Goal: Task Accomplishment & Management: Manage account settings

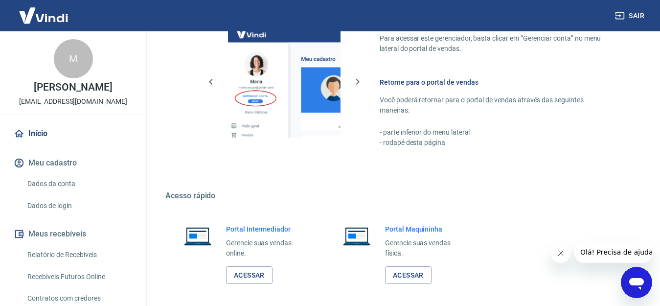
scroll to position [671, 0]
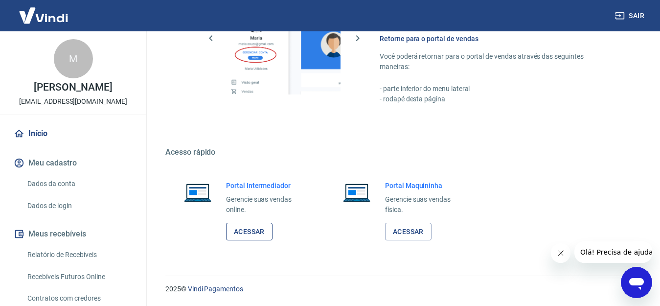
click at [263, 231] on link "Acessar" at bounding box center [249, 232] width 47 height 18
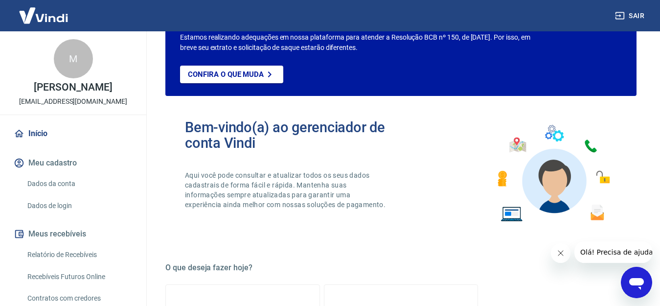
scroll to position [147, 0]
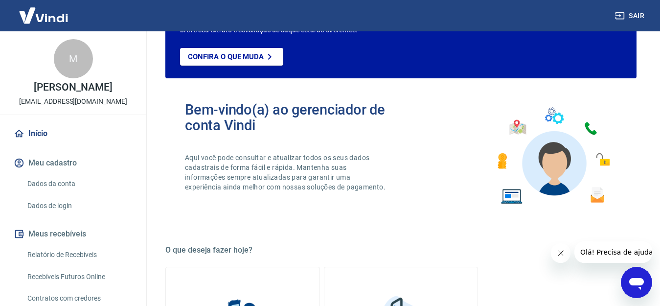
click at [553, 255] on button "Fechar mensagem da empresa" at bounding box center [561, 253] width 20 height 20
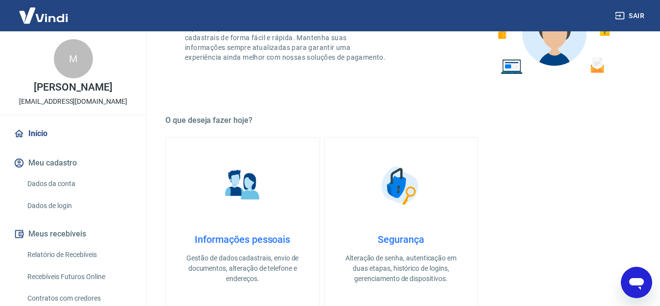
scroll to position [343, 0]
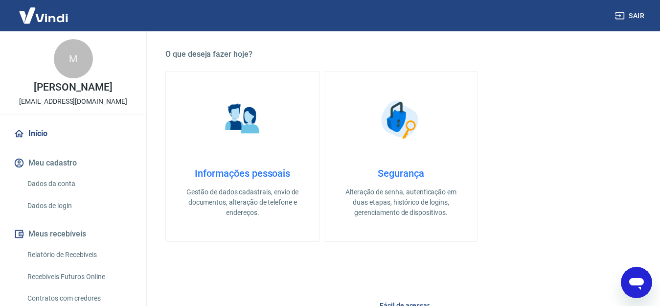
click at [246, 196] on p "Gestão de dados cadastrais, envio de documentos, alteração de telefone e endere…" at bounding box center [243, 202] width 122 height 31
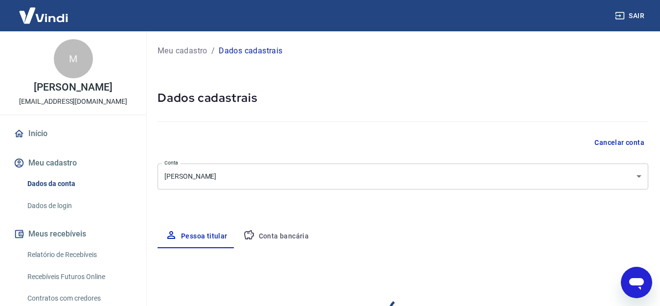
select select "SP"
click at [275, 243] on button "Conta bancária" at bounding box center [276, 236] width 82 height 23
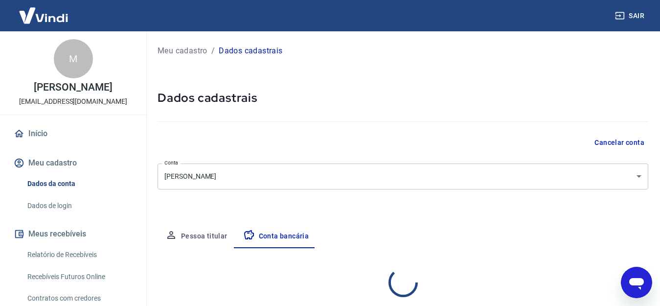
select select "1"
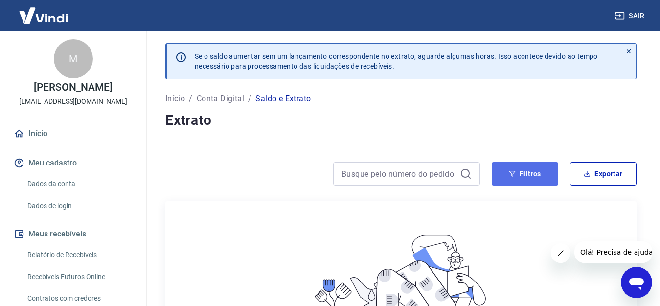
click at [514, 177] on button "Filtros" at bounding box center [525, 173] width 67 height 23
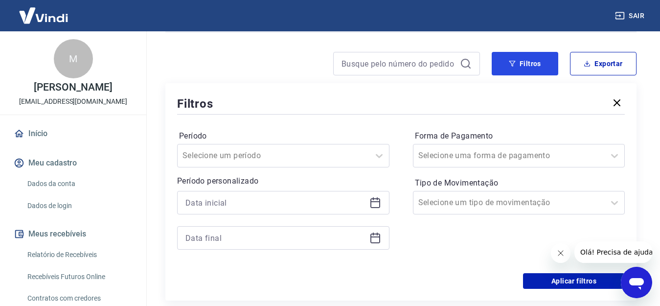
scroll to position [147, 0]
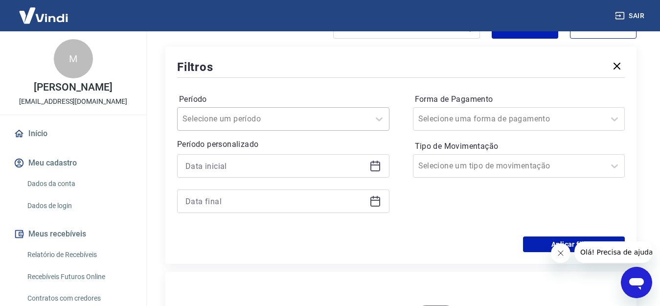
click at [236, 121] on input "Período" at bounding box center [232, 119] width 99 height 12
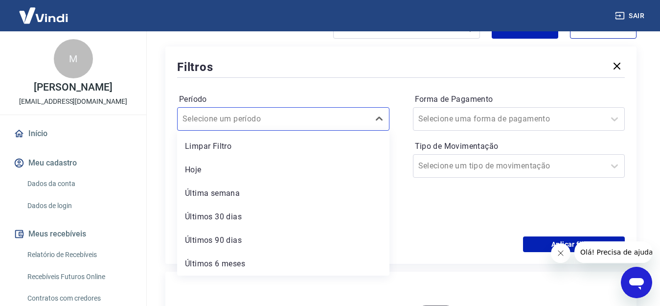
click at [462, 235] on div "Período option Últimos 30 dias focused, 4 of 6. 6 results available. Use Up and…" at bounding box center [401, 158] width 448 height 157
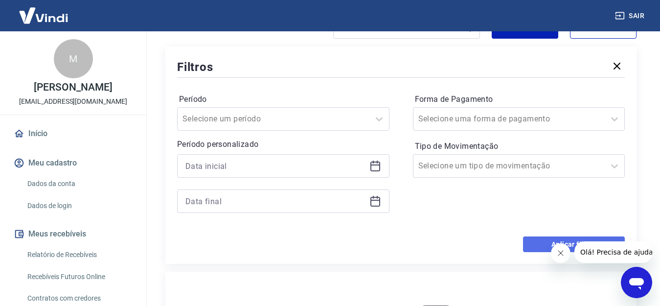
click at [538, 244] on button "Aplicar filtros" at bounding box center [574, 244] width 102 height 16
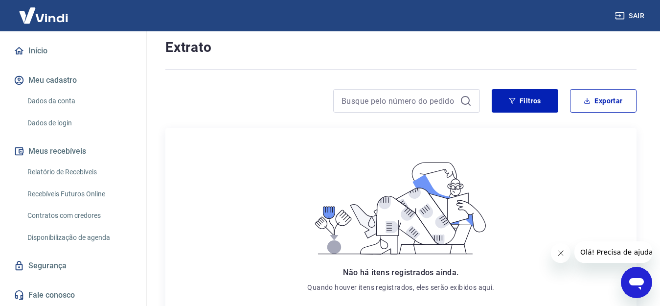
scroll to position [0, 0]
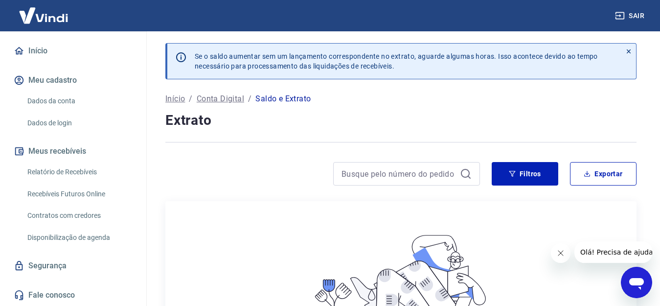
click at [632, 47] on div at bounding box center [629, 61] width 15 height 35
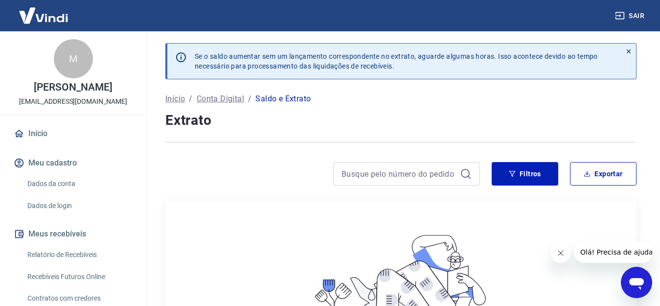
click at [53, 103] on p "[EMAIL_ADDRESS][DOMAIN_NAME]" at bounding box center [73, 101] width 108 height 10
click at [67, 66] on div "M" at bounding box center [73, 58] width 39 height 39
click at [52, 13] on img at bounding box center [44, 15] width 64 height 30
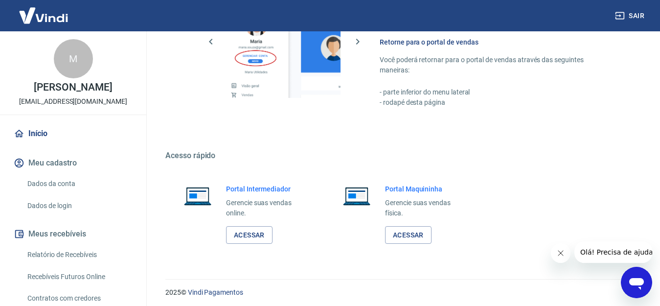
scroll to position [671, 0]
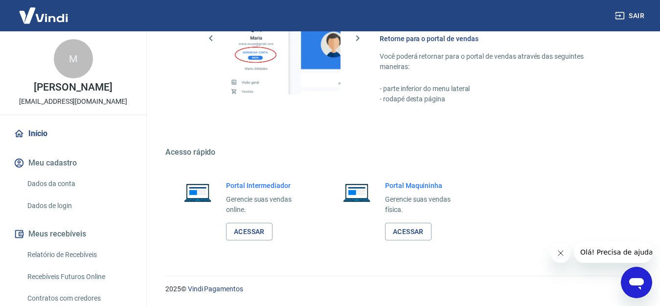
drag, startPoint x: 247, startPoint y: 233, endPoint x: 243, endPoint y: 245, distance: 12.9
click at [247, 233] on link "Acessar" at bounding box center [249, 232] width 47 height 18
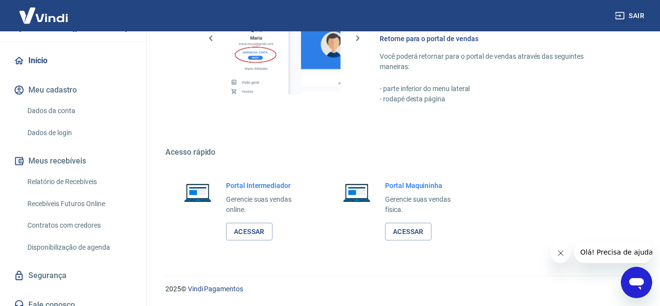
scroll to position [83, 0]
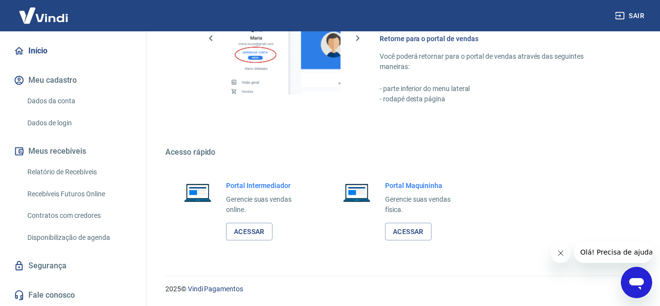
click at [73, 175] on link "Relatório de Recebíveis" at bounding box center [78, 172] width 111 height 20
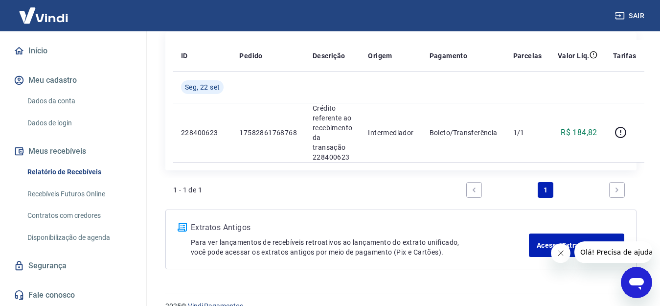
scroll to position [146, 0]
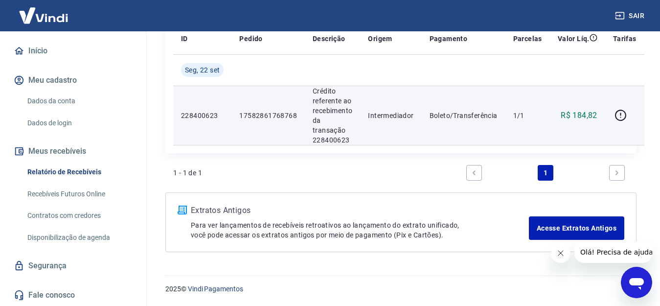
click at [582, 113] on p "R$ 184,82" at bounding box center [579, 116] width 37 height 12
click at [395, 116] on p "Intermediador" at bounding box center [391, 116] width 46 height 10
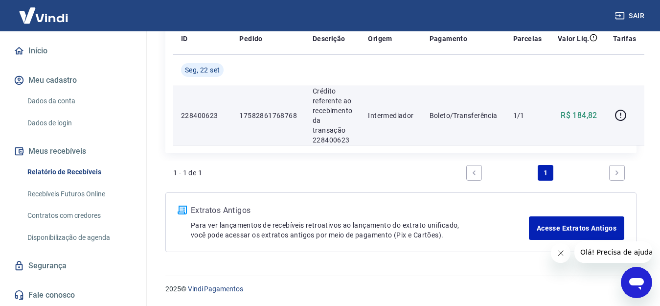
click at [395, 116] on p "Intermediador" at bounding box center [391, 116] width 46 height 10
click at [239, 128] on td "17582861768768" at bounding box center [268, 115] width 73 height 59
click at [240, 129] on td "17582861768768" at bounding box center [268, 115] width 73 height 59
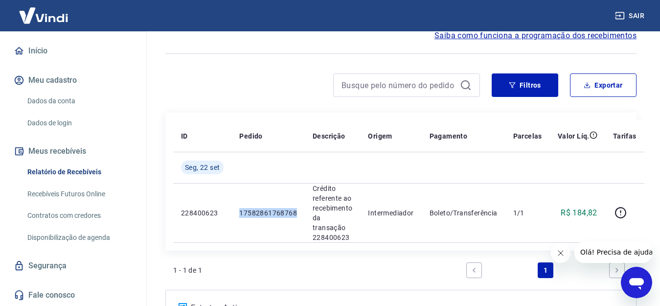
scroll to position [49, 0]
click at [51, 197] on link "Recebíveis Futuros Online" at bounding box center [78, 194] width 111 height 20
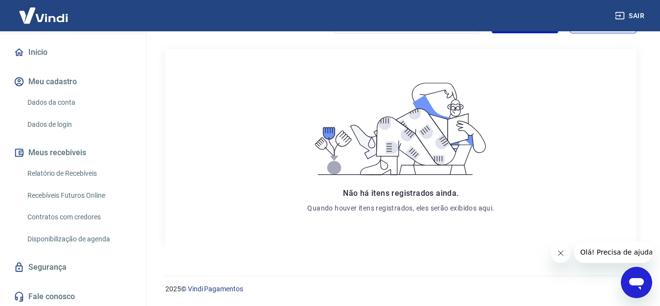
scroll to position [83, 0]
click at [47, 266] on link "Segurança" at bounding box center [73, 266] width 123 height 22
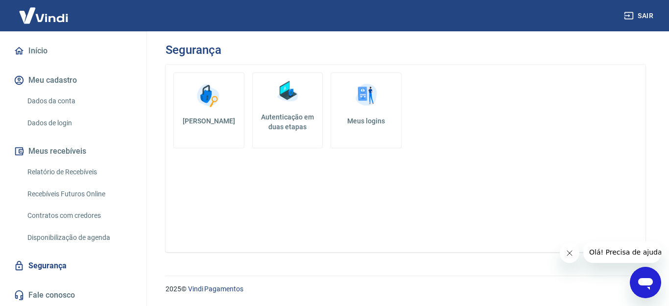
click at [52, 235] on link "Disponibilização de agenda" at bounding box center [78, 238] width 111 height 20
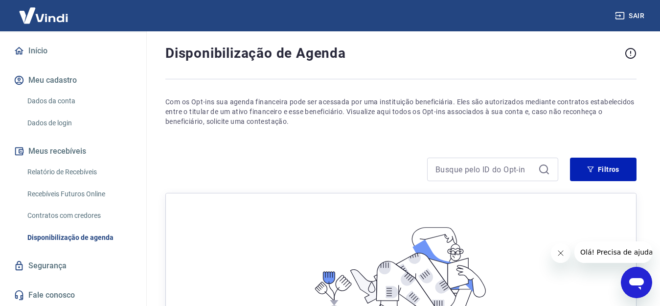
scroll to position [29, 0]
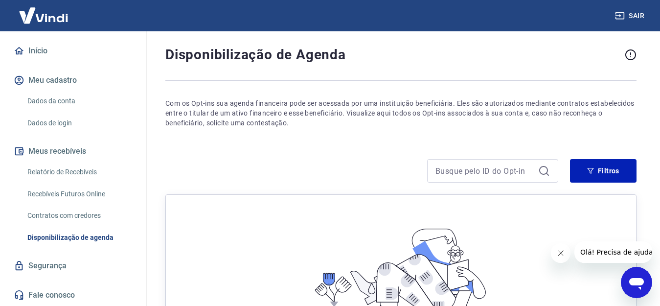
click at [57, 171] on link "Relatório de Recebíveis" at bounding box center [78, 172] width 111 height 20
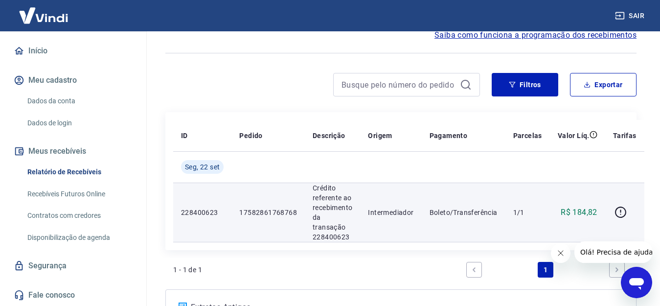
scroll to position [146, 0]
